Goal: Download file/media

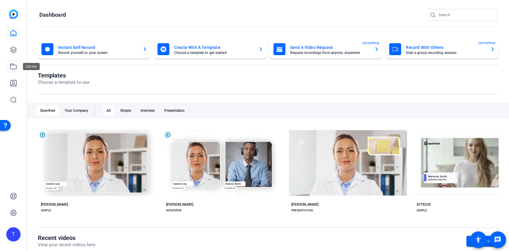
click at [11, 69] on icon at bounding box center [13, 66] width 6 height 5
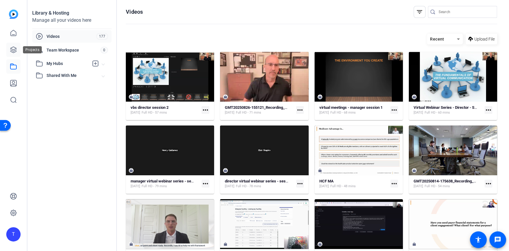
click at [15, 46] on icon at bounding box center [13, 49] width 7 height 7
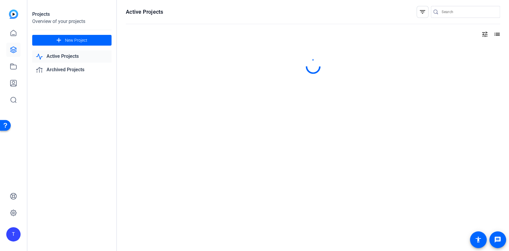
click at [16, 13] on img at bounding box center [13, 14] width 9 height 9
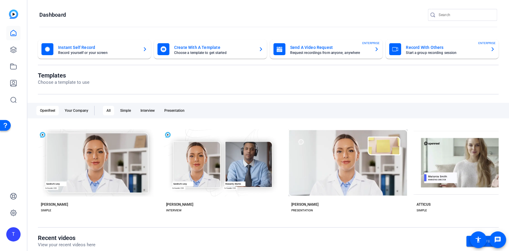
click at [192, 51] on mat-card-subtitle "Choose a template to get started" at bounding box center [214, 53] width 80 height 4
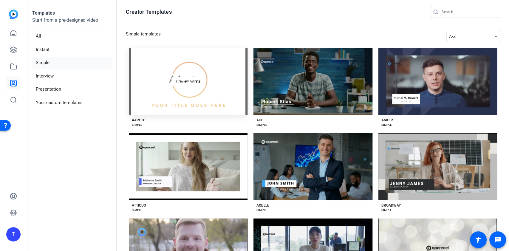
click at [184, 87] on div "Preview AArete" at bounding box center [188, 81] width 119 height 67
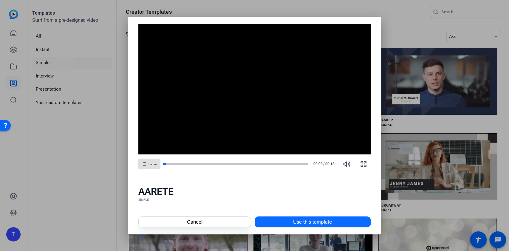
click at [280, 218] on span at bounding box center [312, 222] width 115 height 14
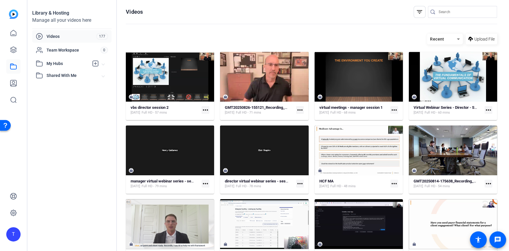
click at [393, 107] on mat-icon "more_horiz" at bounding box center [394, 110] width 8 height 8
click at [400, 125] on span "Download" at bounding box center [410, 125] width 37 height 7
click at [14, 48] on icon at bounding box center [13, 49] width 7 height 7
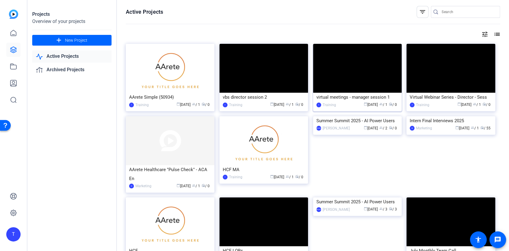
click at [356, 68] on img at bounding box center [357, 68] width 88 height 49
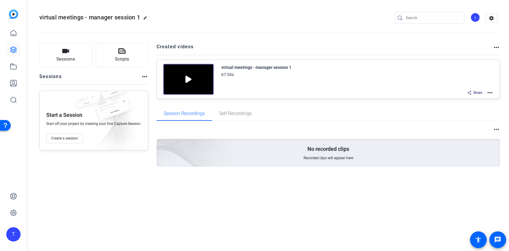
click at [490, 91] on mat-icon "more_horiz" at bounding box center [489, 92] width 7 height 7
click at [467, 144] on span "Download Video" at bounding box center [467, 144] width 41 height 7
